Goal: Task Accomplishment & Management: Use online tool/utility

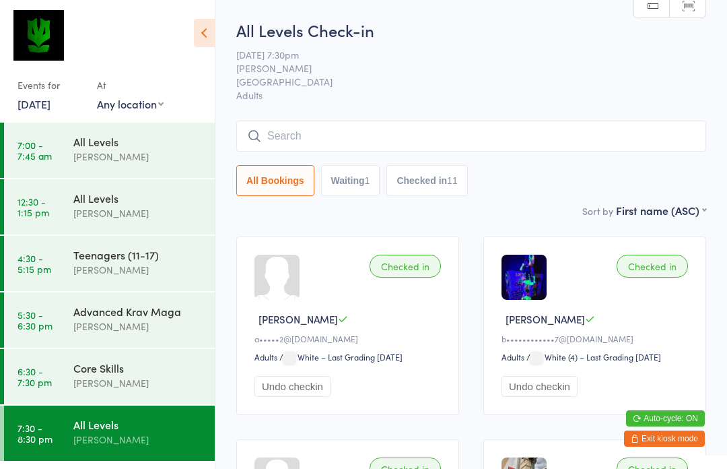
click at [405, 139] on input "search" at bounding box center [471, 136] width 470 height 31
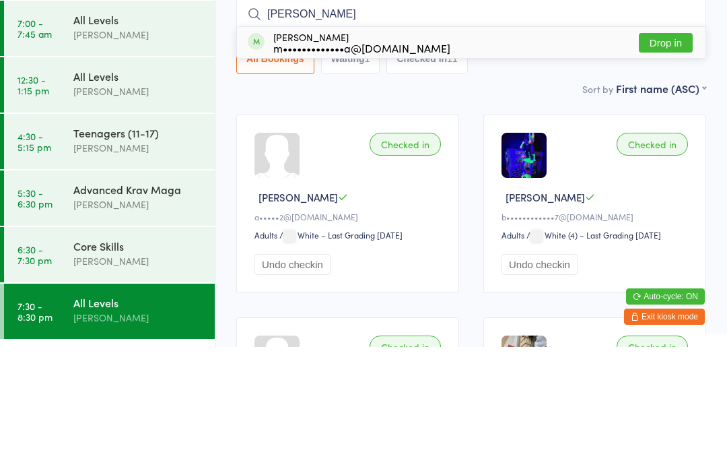
type input "[PERSON_NAME]"
click at [671, 155] on button "Drop in" at bounding box center [666, 165] width 54 height 20
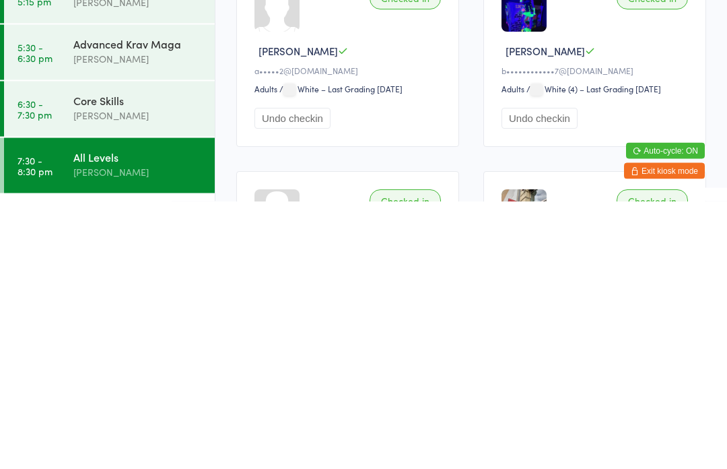
click at [162, 375] on div "[PERSON_NAME]" at bounding box center [138, 382] width 130 height 15
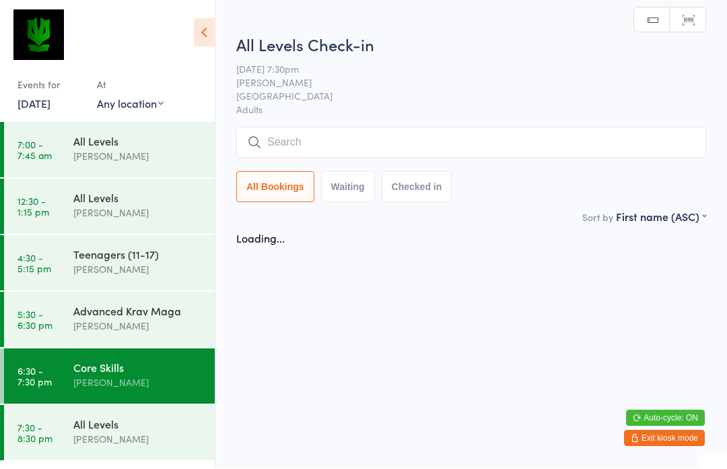
scroll to position [1, 0]
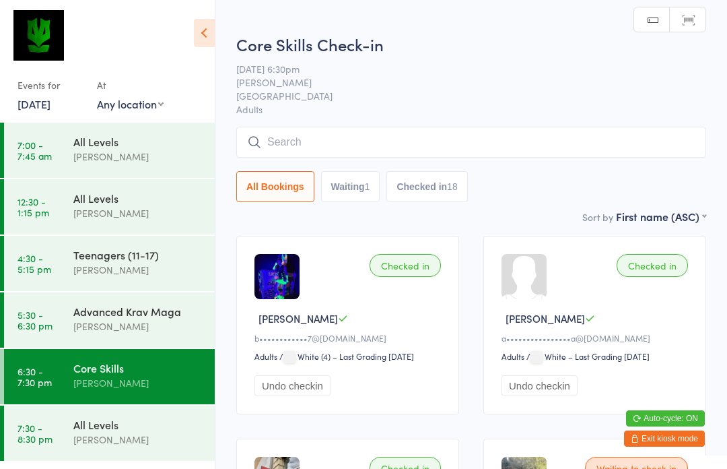
click at [436, 156] on input "search" at bounding box center [471, 142] width 470 height 31
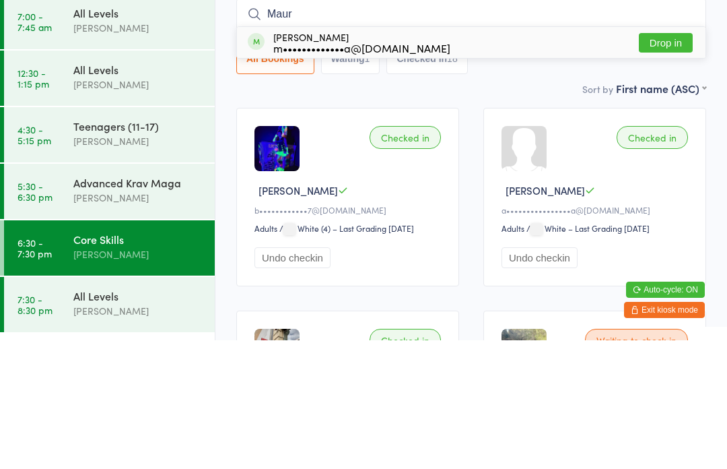
type input "Maur"
click at [676, 162] on button "Drop in" at bounding box center [666, 172] width 54 height 20
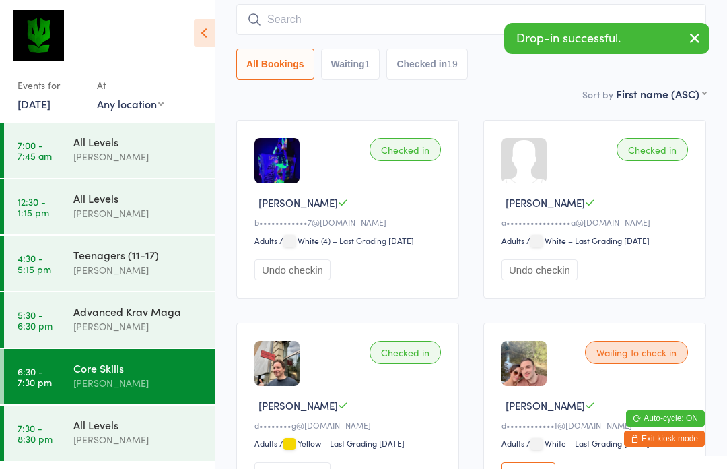
scroll to position [113, 0]
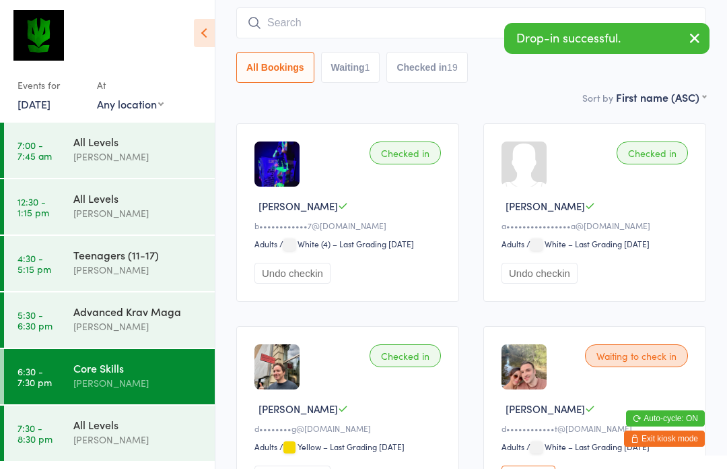
click at [168, 336] on div "Advanced Krav Maga [PERSON_NAME]" at bounding box center [143, 318] width 141 height 53
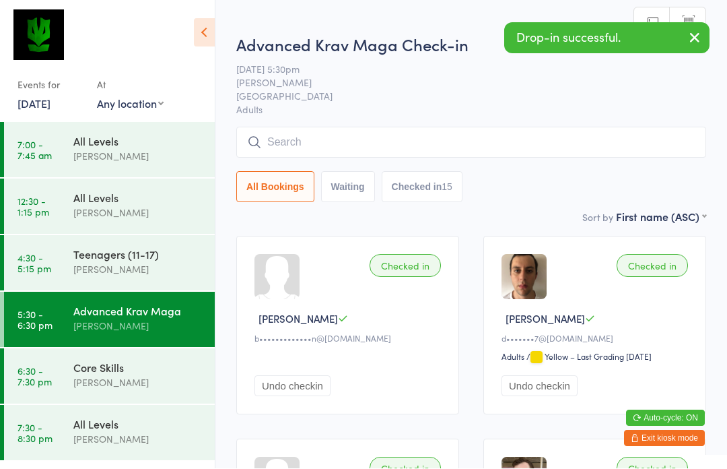
scroll to position [1, 0]
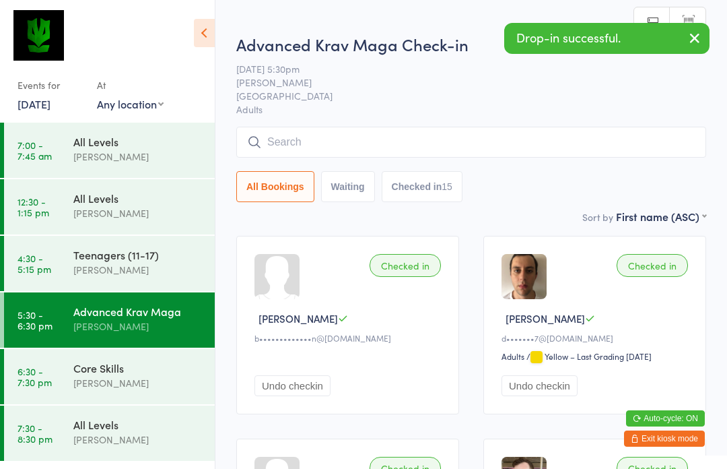
click at [444, 153] on input "search" at bounding box center [471, 142] width 470 height 31
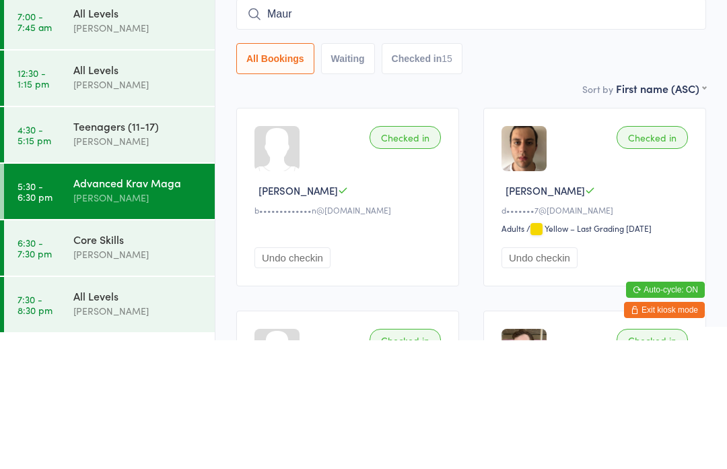
type input "Mauri"
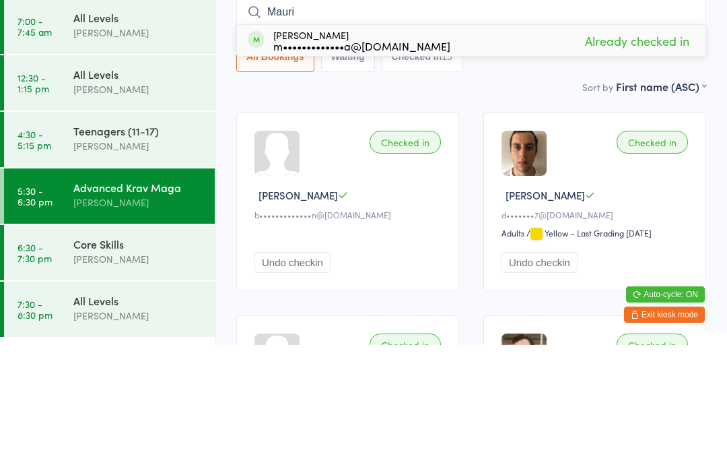
click at [160, 205] on div "[PERSON_NAME]" at bounding box center [138, 212] width 130 height 15
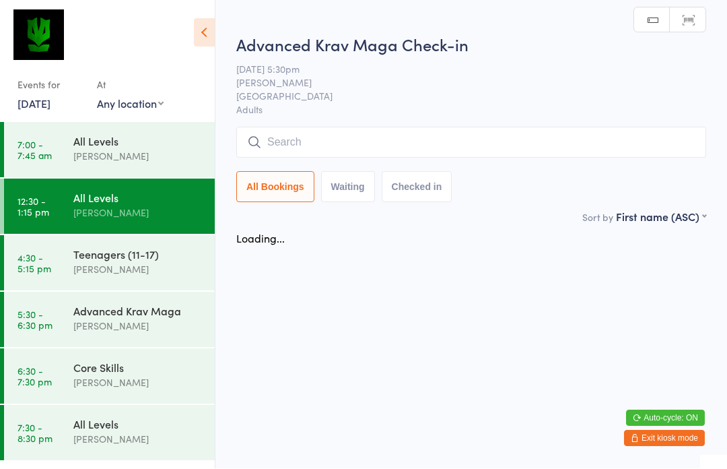
scroll to position [1, 0]
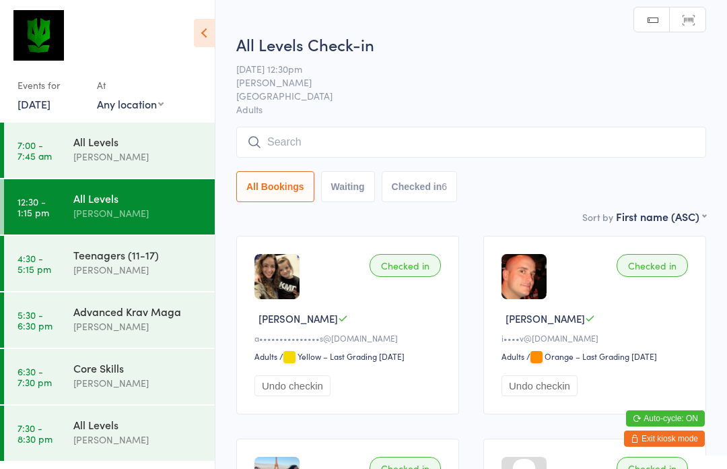
click at [521, 149] on input "search" at bounding box center [471, 142] width 470 height 31
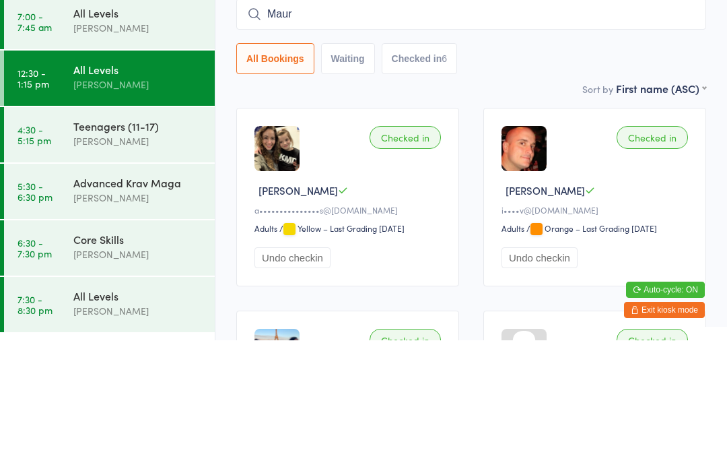
type input "Mauri"
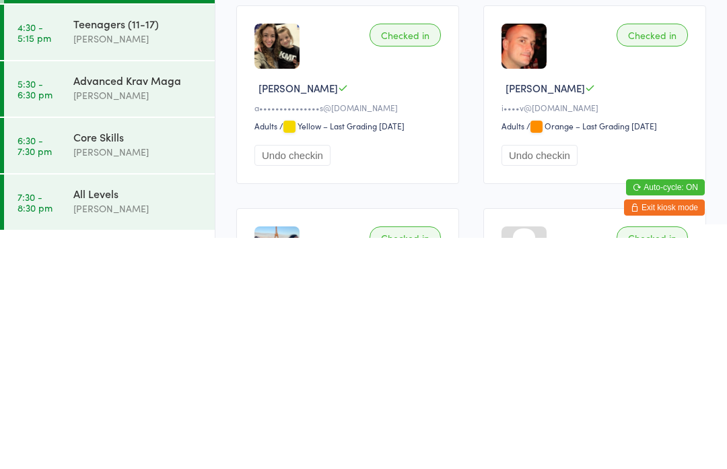
scroll to position [12, 0]
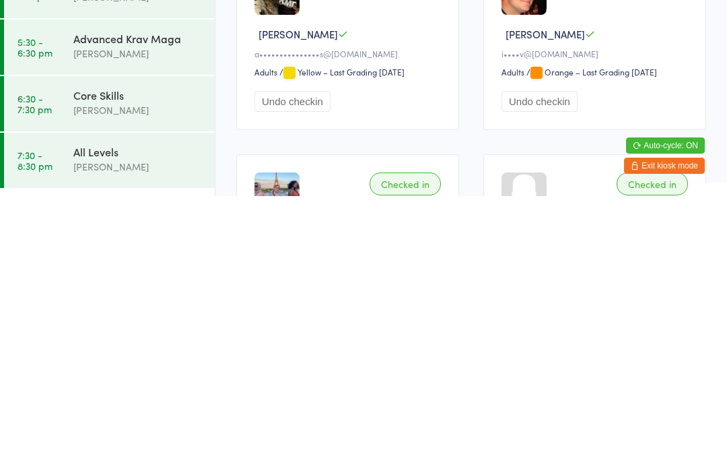
click at [170, 432] on div "[PERSON_NAME]" at bounding box center [138, 439] width 130 height 15
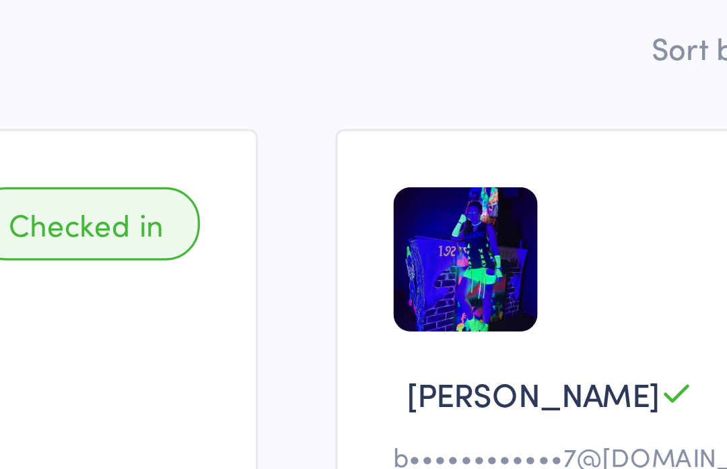
scroll to position [84, 34]
